Goal: Transaction & Acquisition: Purchase product/service

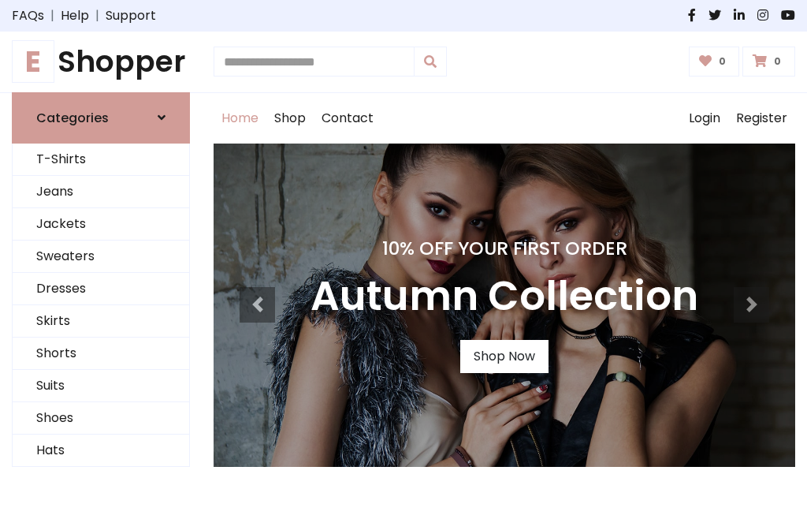
click at [404, 259] on h4 "10% Off Your First Order" at bounding box center [505, 248] width 388 height 22
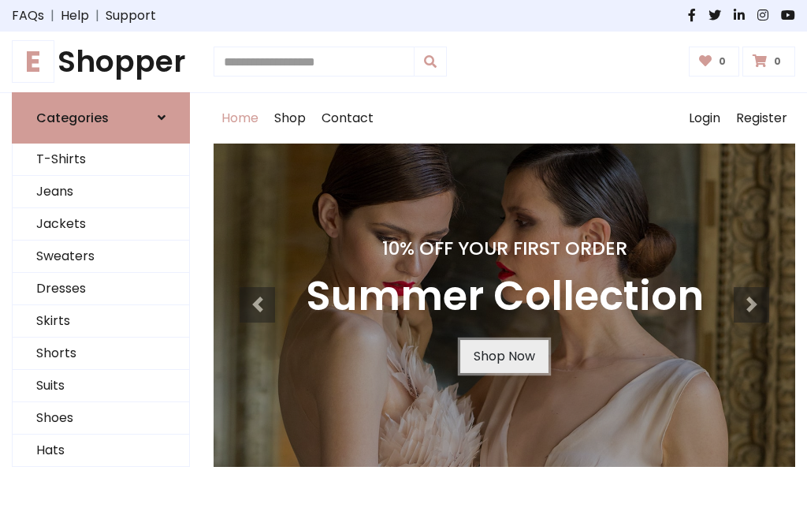
click at [504, 355] on link "Shop Now" at bounding box center [504, 356] width 88 height 33
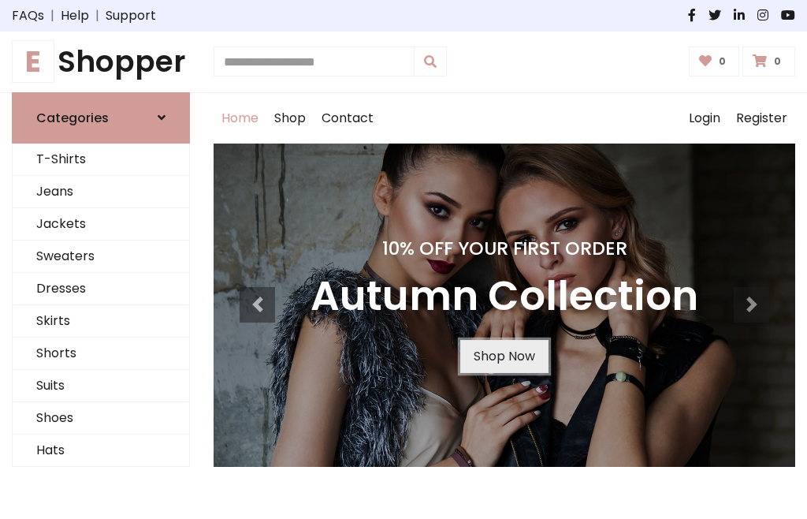
click at [504, 355] on link "Shop Now" at bounding box center [504, 356] width 88 height 33
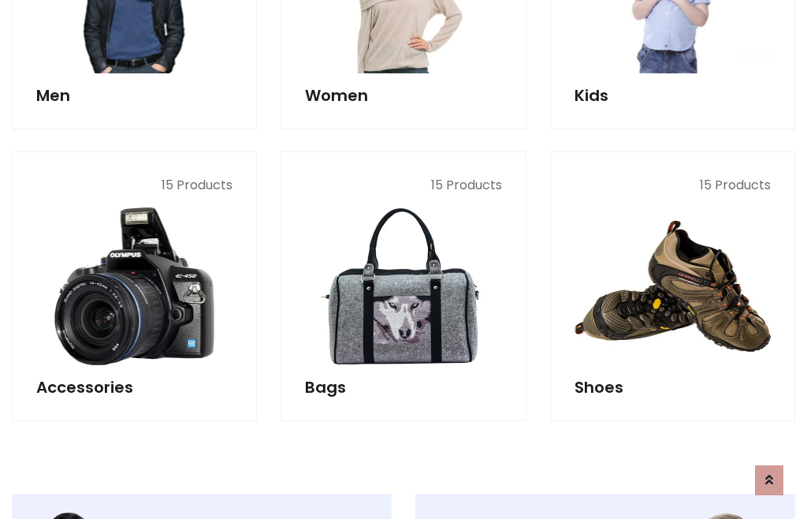
scroll to position [1572, 0]
